Goal: Information Seeking & Learning: Compare options

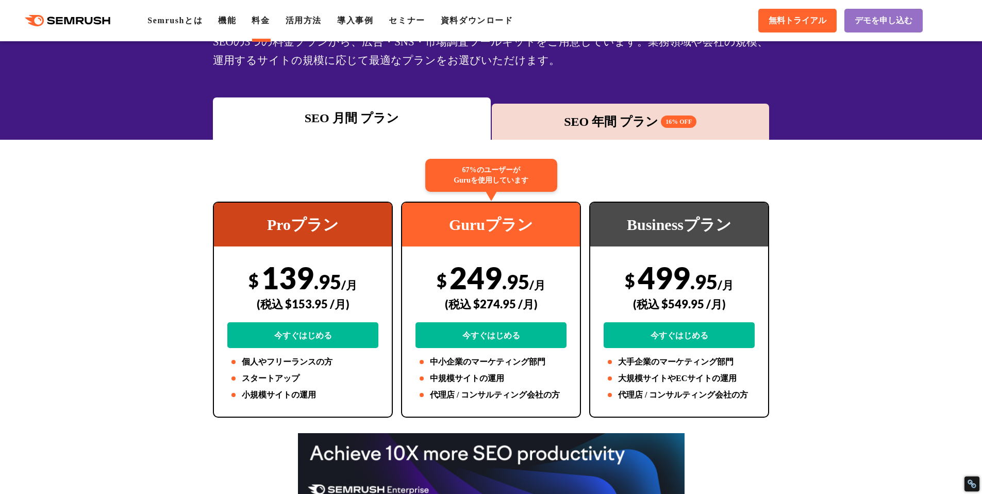
drag, startPoint x: 454, startPoint y: 272, endPoint x: 549, endPoint y: 279, distance: 96.1
click at [549, 279] on div "$ 249 .95 /月 (税込 $274.95 /月) 今すぐはじめる" at bounding box center [490, 303] width 151 height 89
copy div "249 .95 /月"
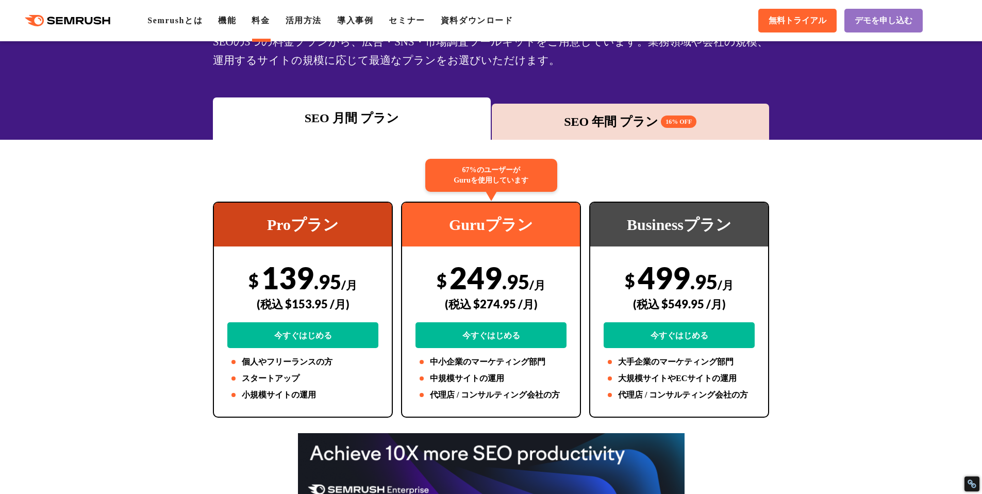
click at [733, 137] on div "SEO 年間 プラン 16% OFF" at bounding box center [631, 122] width 278 height 36
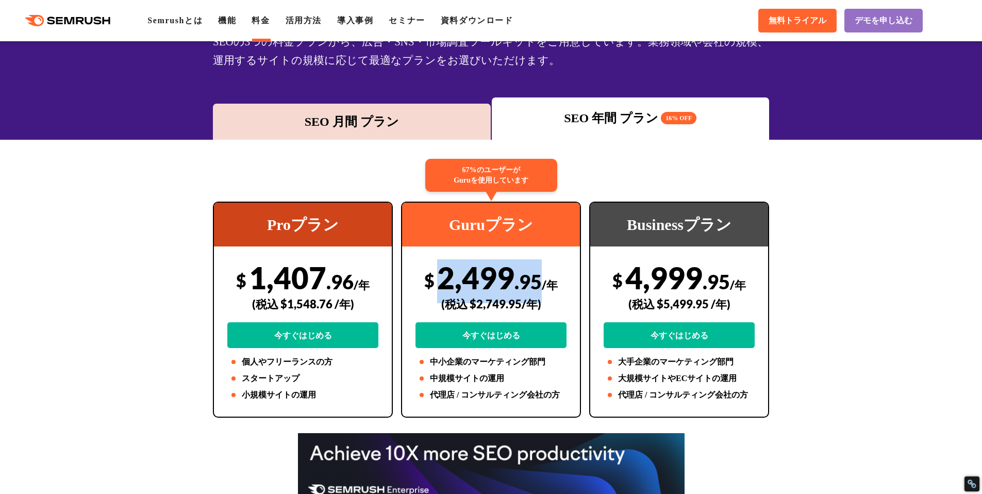
drag, startPoint x: 441, startPoint y: 281, endPoint x: 540, endPoint y: 281, distance: 99.0
click at [540, 281] on div "$ 2,499 .95 /年 (税込 $2,749.95/年) 今すぐはじめる" at bounding box center [490, 303] width 151 height 89
copy div "2,499 .95"
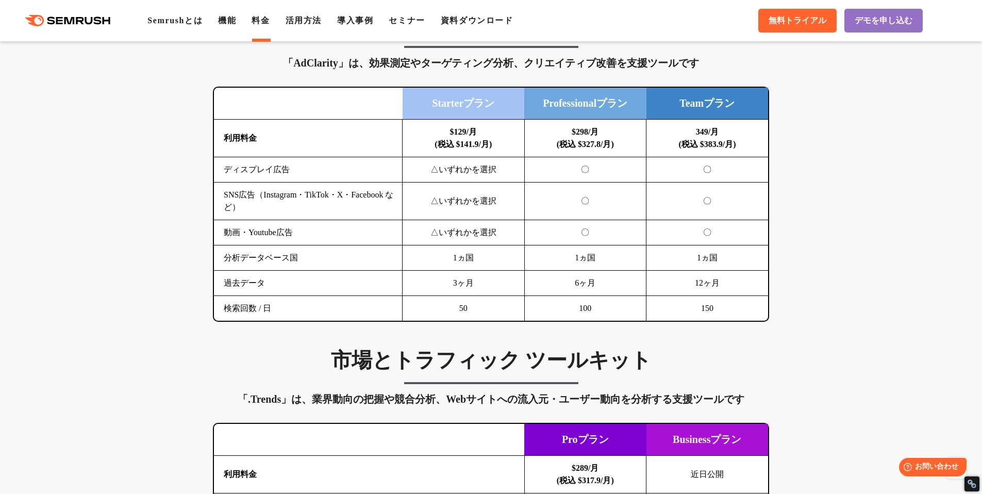
scroll to position [1467, 0]
